Goal: Information Seeking & Learning: Learn about a topic

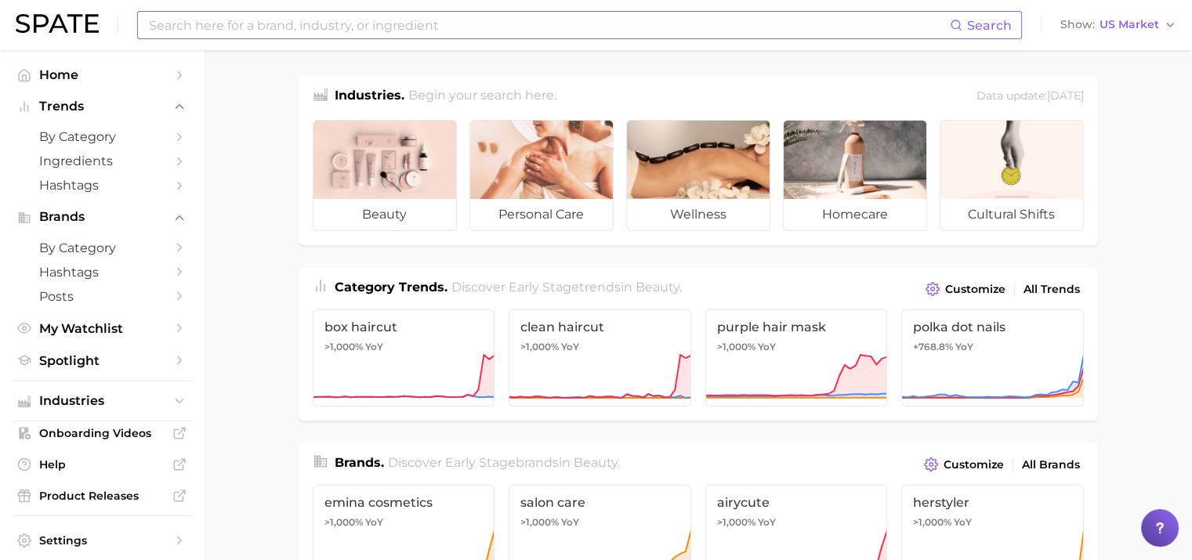
click at [273, 22] on input at bounding box center [548, 25] width 803 height 27
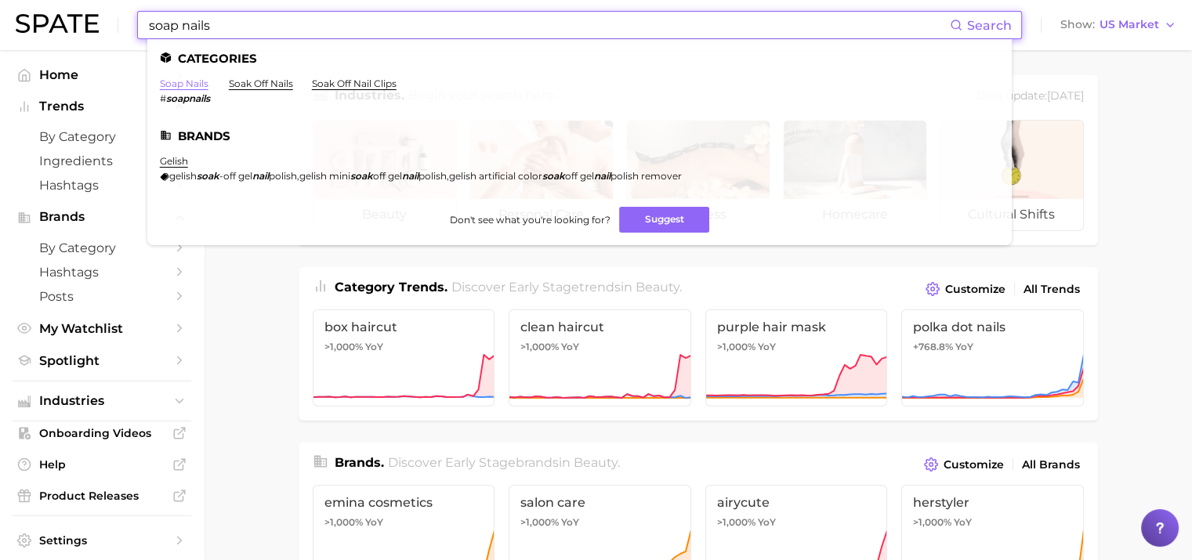
type input "soap nails"
click at [201, 80] on link "soap nails" at bounding box center [184, 84] width 49 height 12
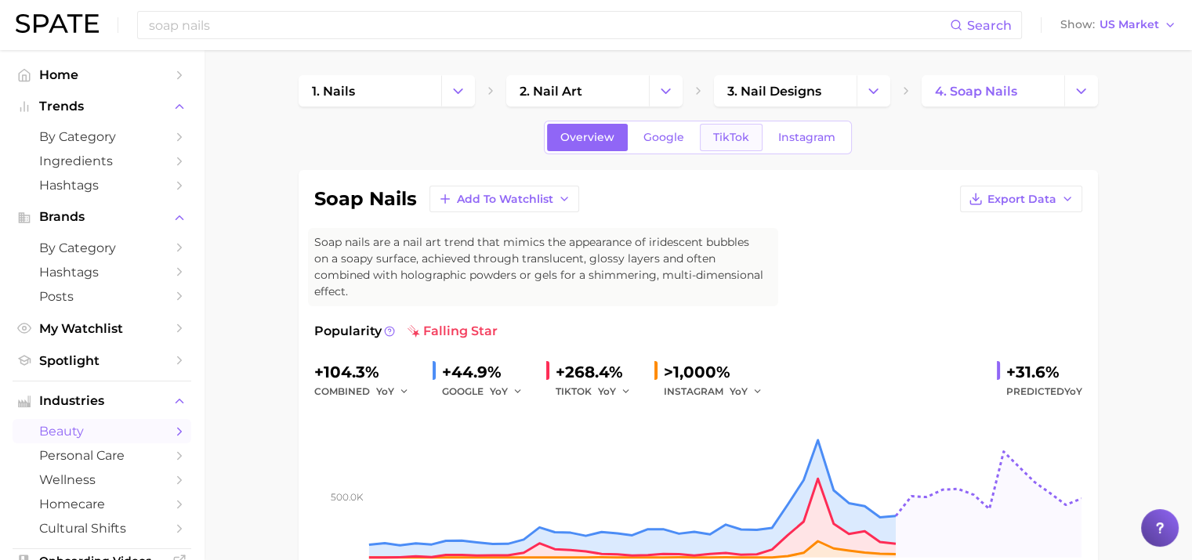
click at [723, 141] on span "TikTok" at bounding box center [731, 137] width 36 height 13
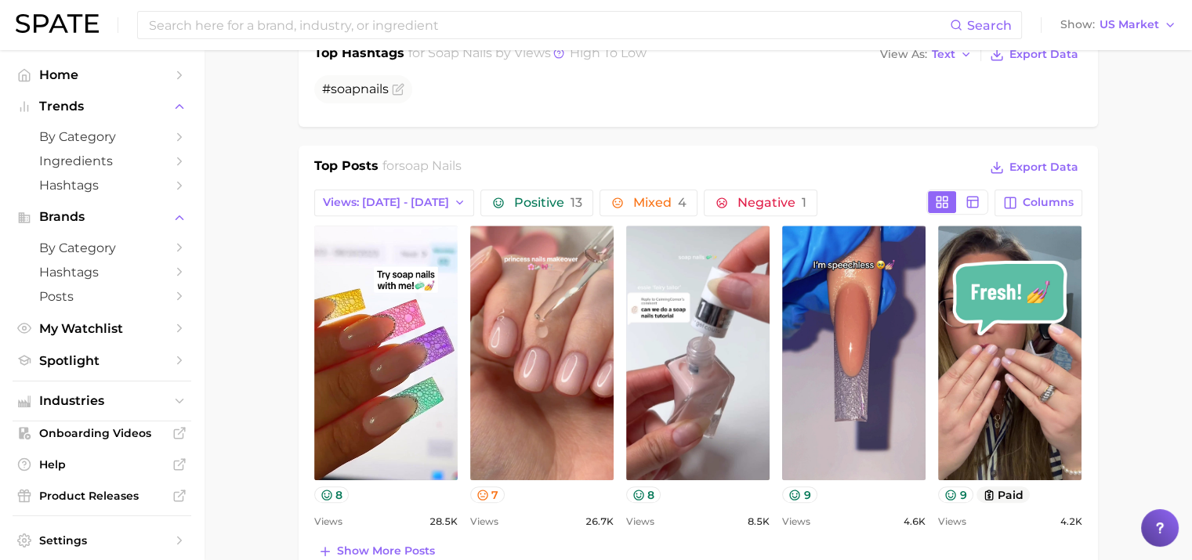
scroll to position [685, 0]
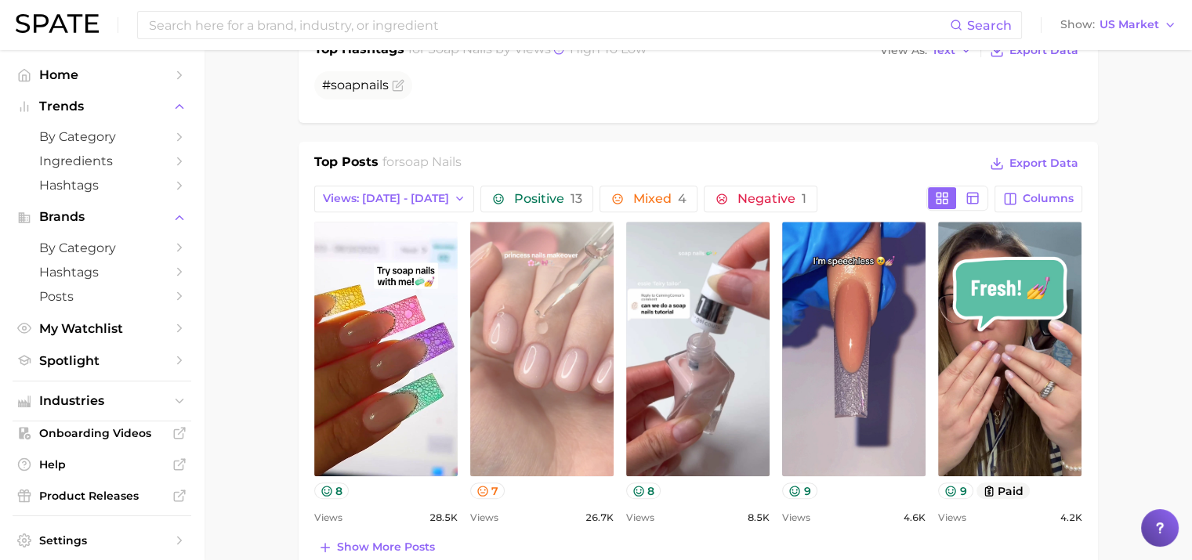
click at [568, 412] on link "view post on TikTok" at bounding box center [541, 349] width 143 height 255
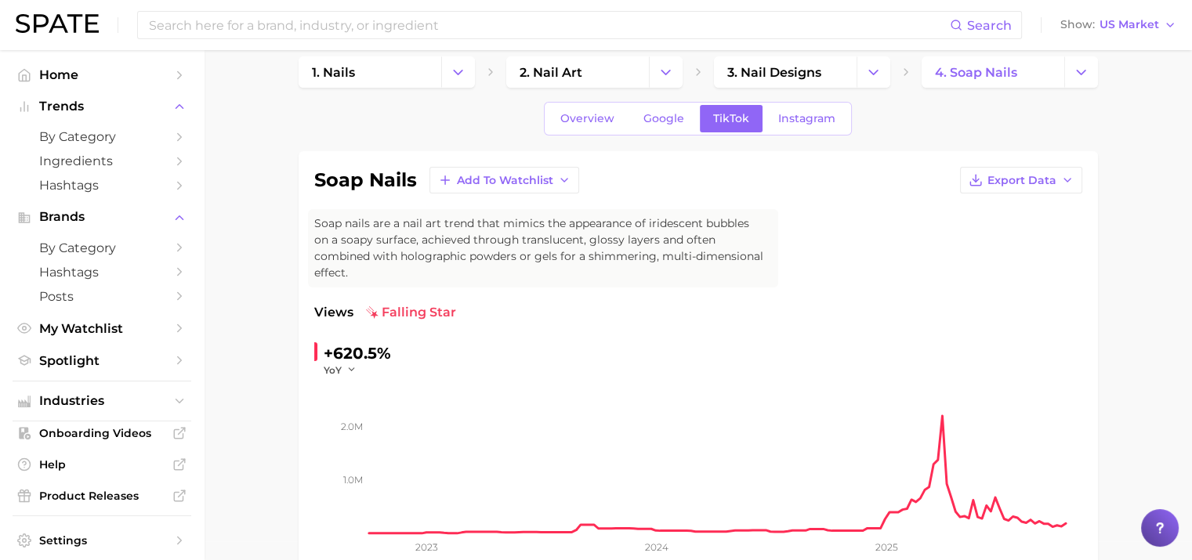
scroll to position [0, 0]
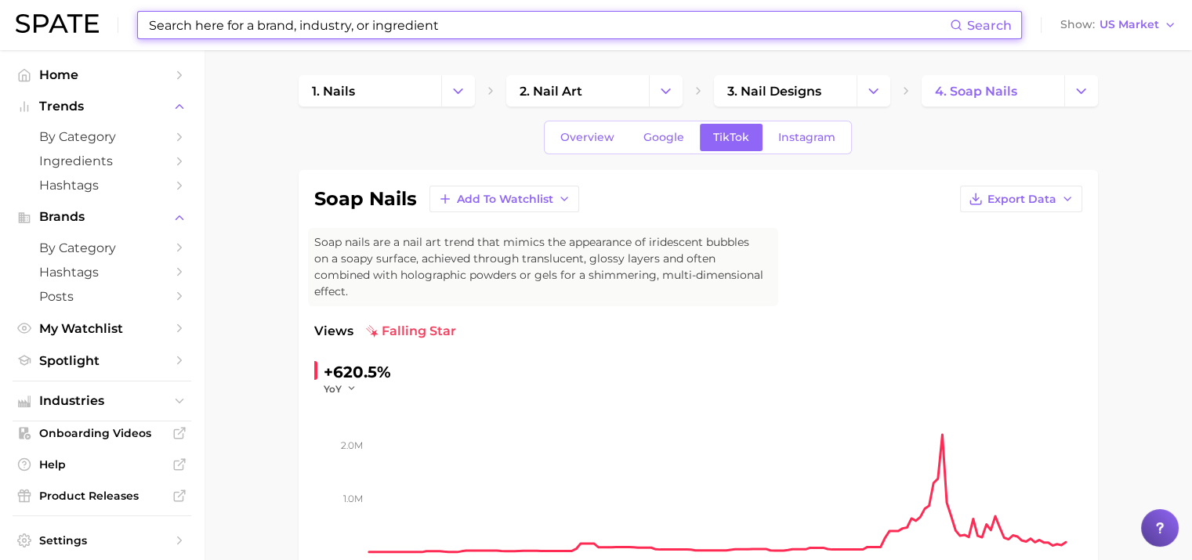
click at [260, 27] on input at bounding box center [548, 25] width 803 height 27
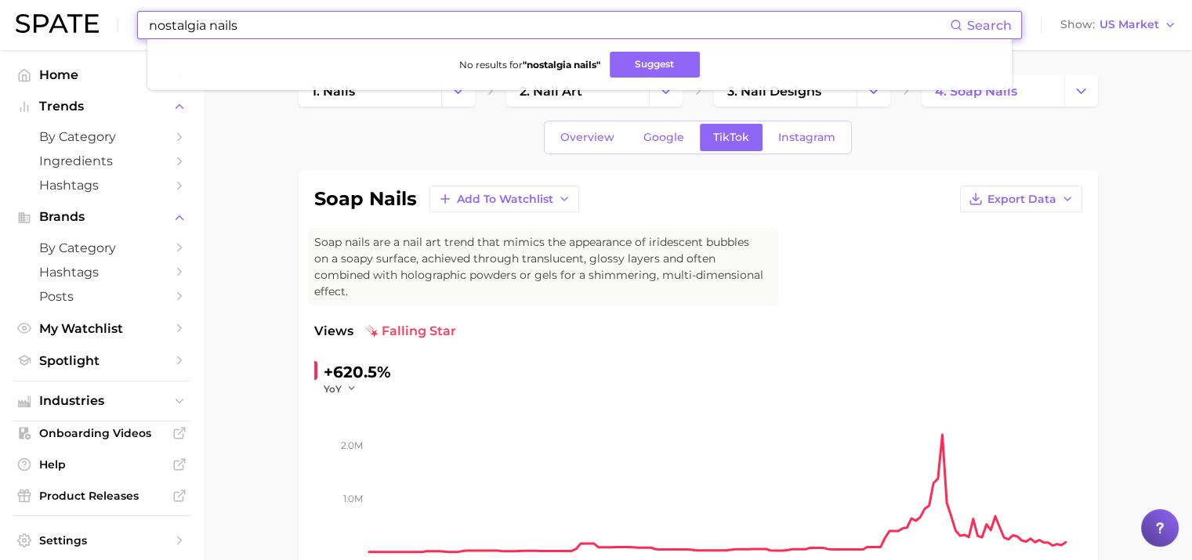
drag, startPoint x: 242, startPoint y: 23, endPoint x: 117, endPoint y: 17, distance: 125.5
click at [117, 17] on div "nostalgia nails Search No results for " nostalgia nails " Suggest Show US Market" at bounding box center [596, 25] width 1161 height 50
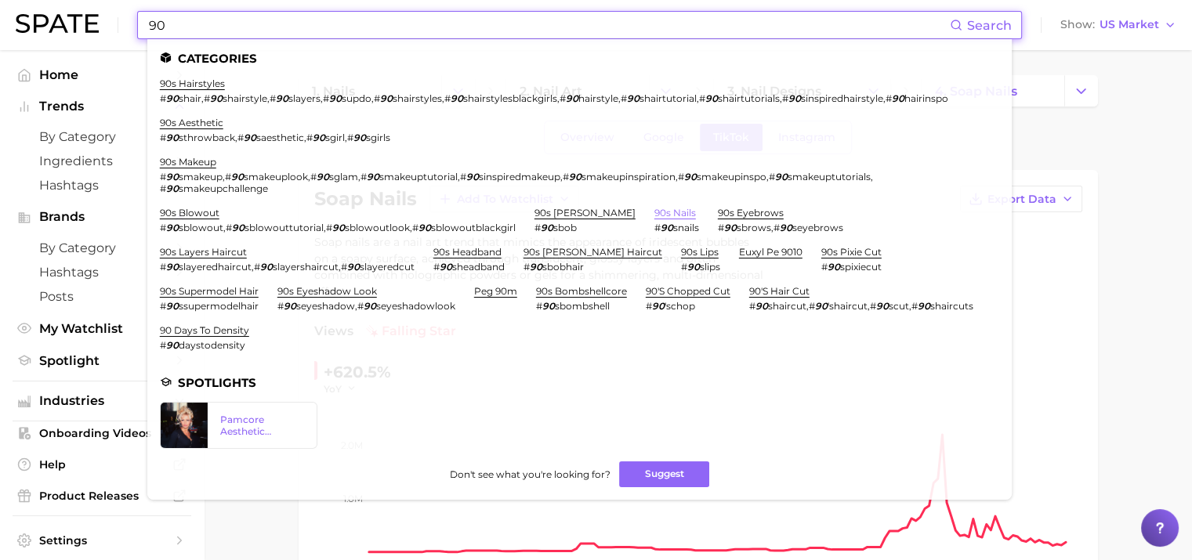
type input "90"
click at [655, 210] on link "90s nails" at bounding box center [676, 213] width 42 height 12
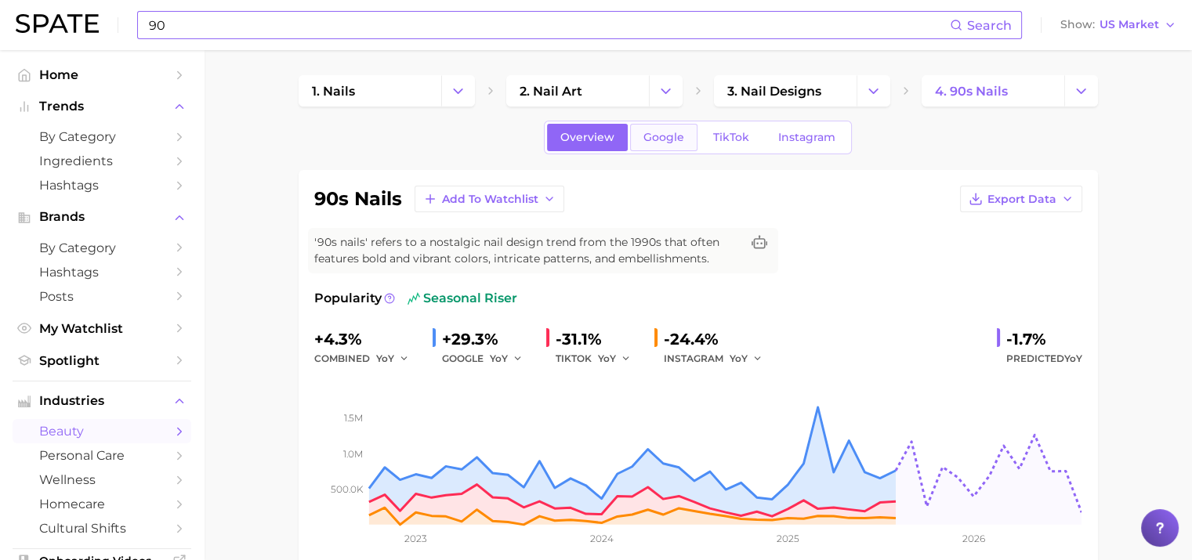
click at [661, 137] on span "Google" at bounding box center [664, 137] width 41 height 13
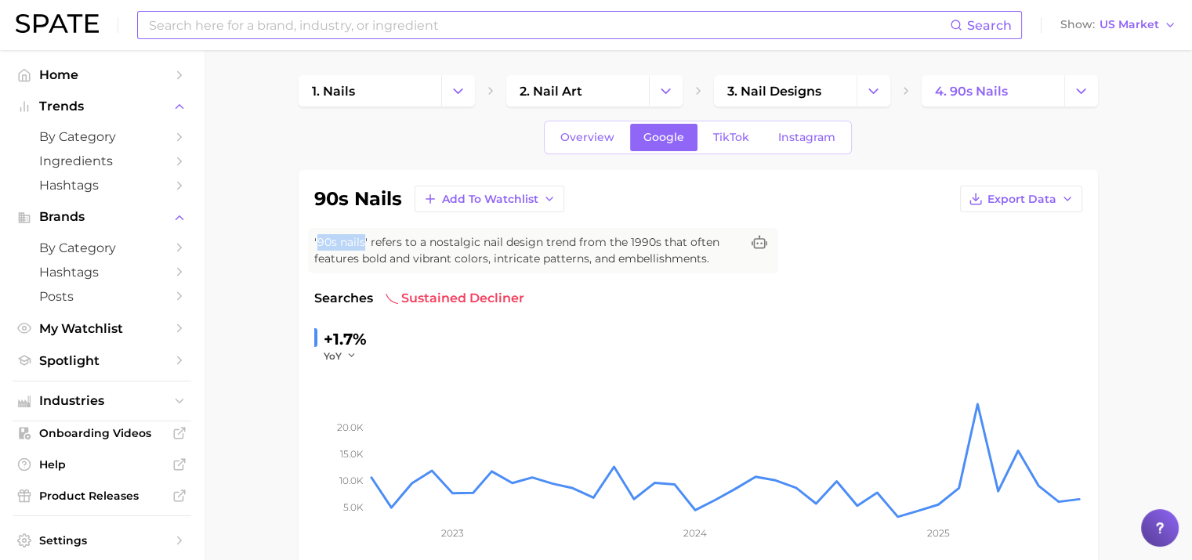
drag, startPoint x: 317, startPoint y: 238, endPoint x: 361, endPoint y: 239, distance: 43.9
click at [361, 239] on span "'90s nails' refers to a nostalgic nail design trend from the 1990s that often f…" at bounding box center [527, 250] width 426 height 33
drag, startPoint x: 361, startPoint y: 239, endPoint x: 351, endPoint y: 238, distance: 10.3
copy span "90s nails"
drag, startPoint x: 426, startPoint y: 238, endPoint x: 537, endPoint y: 238, distance: 110.5
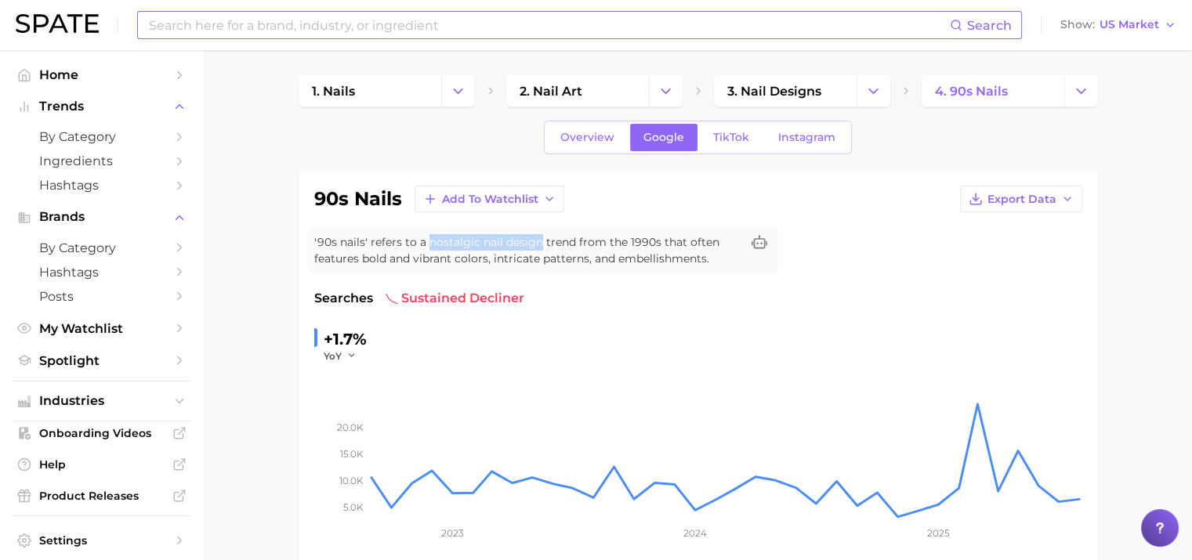
click at [537, 238] on span "'90s nails' refers to a nostalgic nail design trend from the 1990s that often f…" at bounding box center [527, 250] width 426 height 33
copy span "nostalgic nail design"
click at [280, 18] on input at bounding box center [548, 25] width 803 height 27
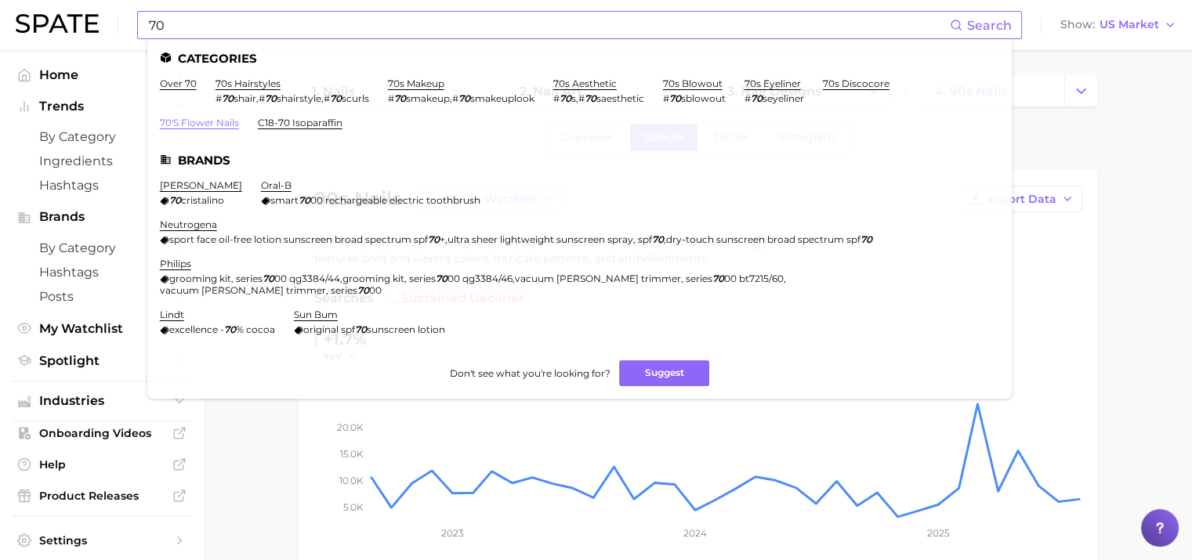
click at [198, 121] on link "70's flower nails" at bounding box center [199, 123] width 79 height 12
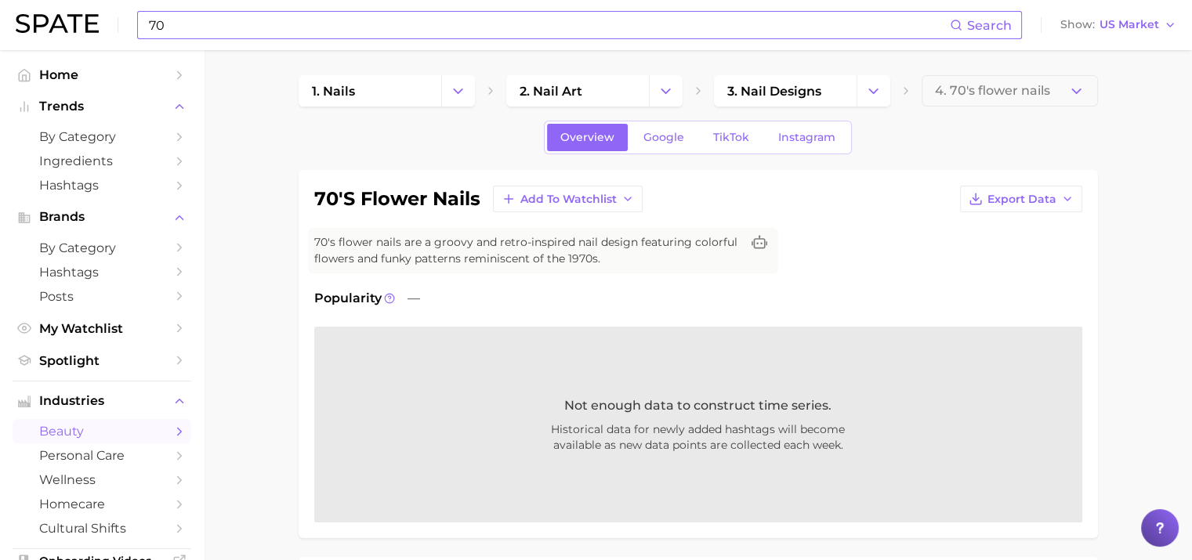
click at [256, 20] on input "70" at bounding box center [548, 25] width 803 height 27
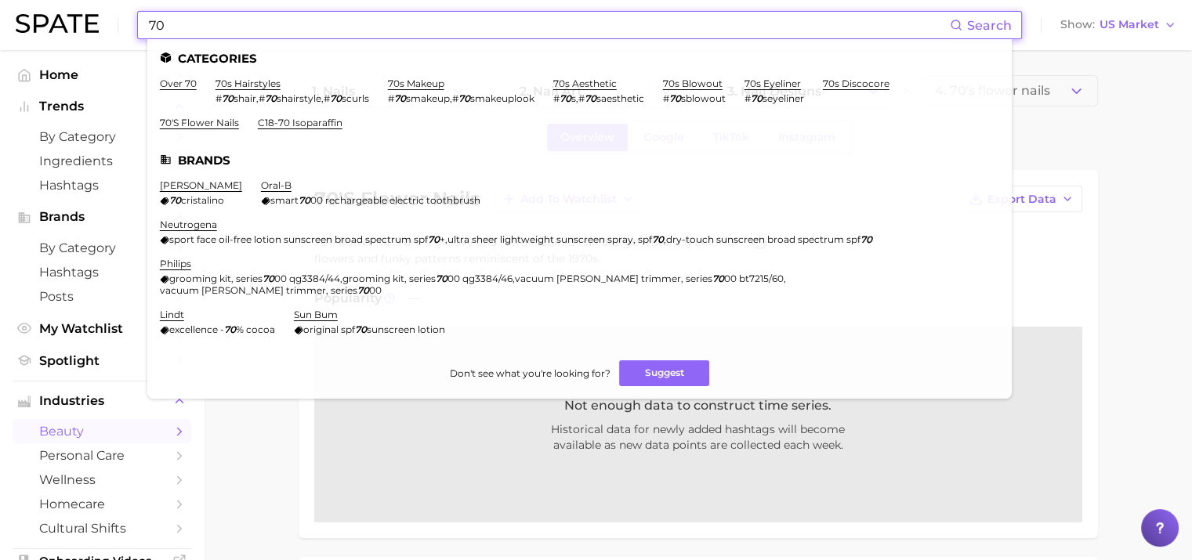
type input "7"
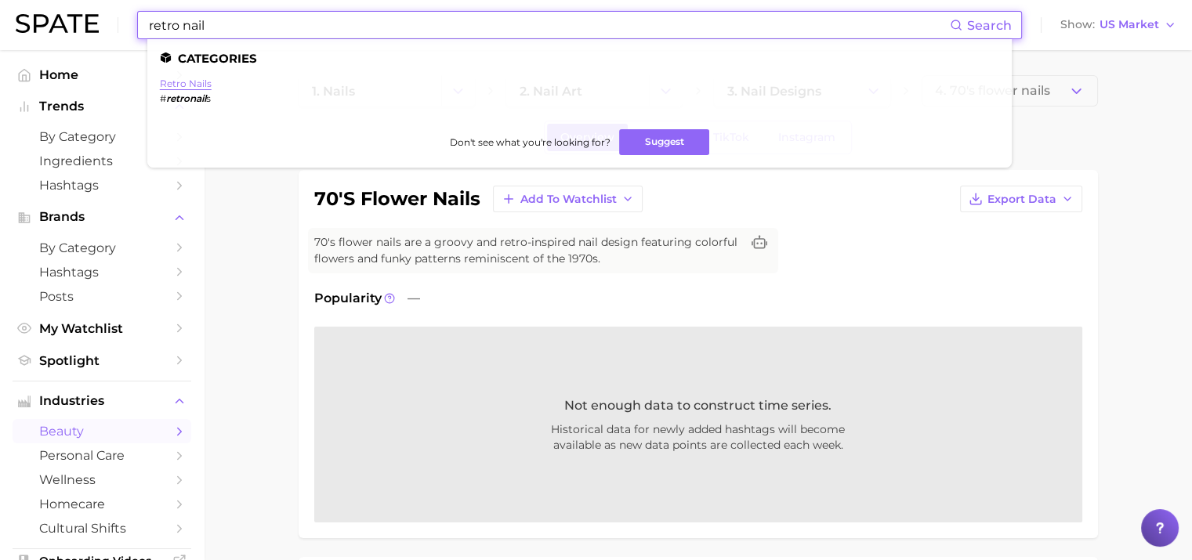
type input "retro nail"
click at [183, 85] on link "retro nails" at bounding box center [186, 84] width 52 height 12
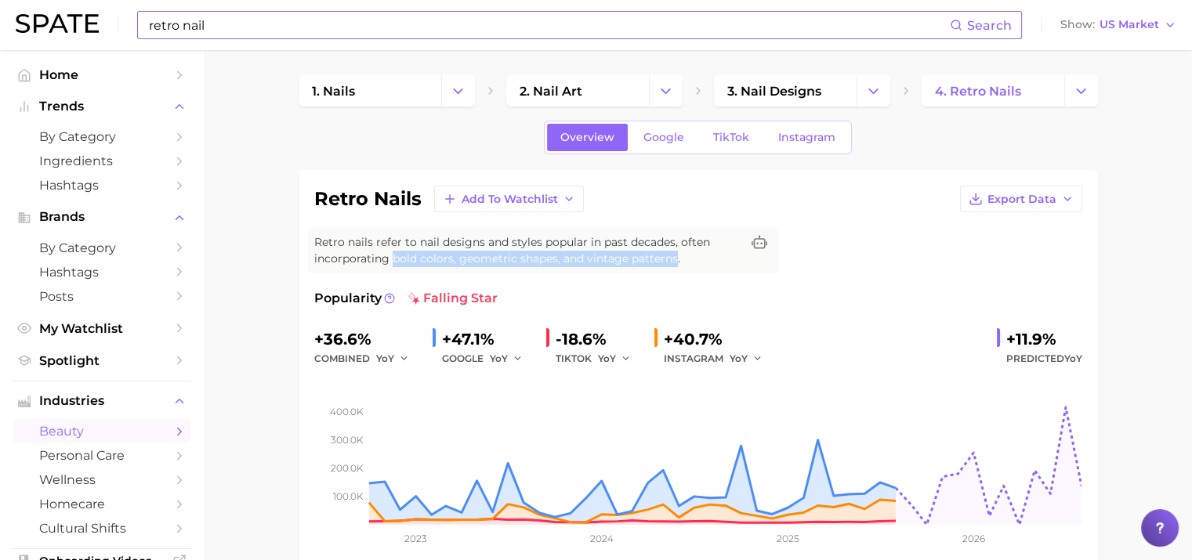
drag, startPoint x: 392, startPoint y: 259, endPoint x: 673, endPoint y: 255, distance: 281.5
click at [673, 255] on span "Retro nails refer to nail designs and styles popular in past decades, often inc…" at bounding box center [527, 250] width 426 height 33
drag, startPoint x: 673, startPoint y: 255, endPoint x: 660, endPoint y: 258, distance: 13.7
copy span "bold colors, geometric shapes, and vintage patterns"
